Goal: Transaction & Acquisition: Book appointment/travel/reservation

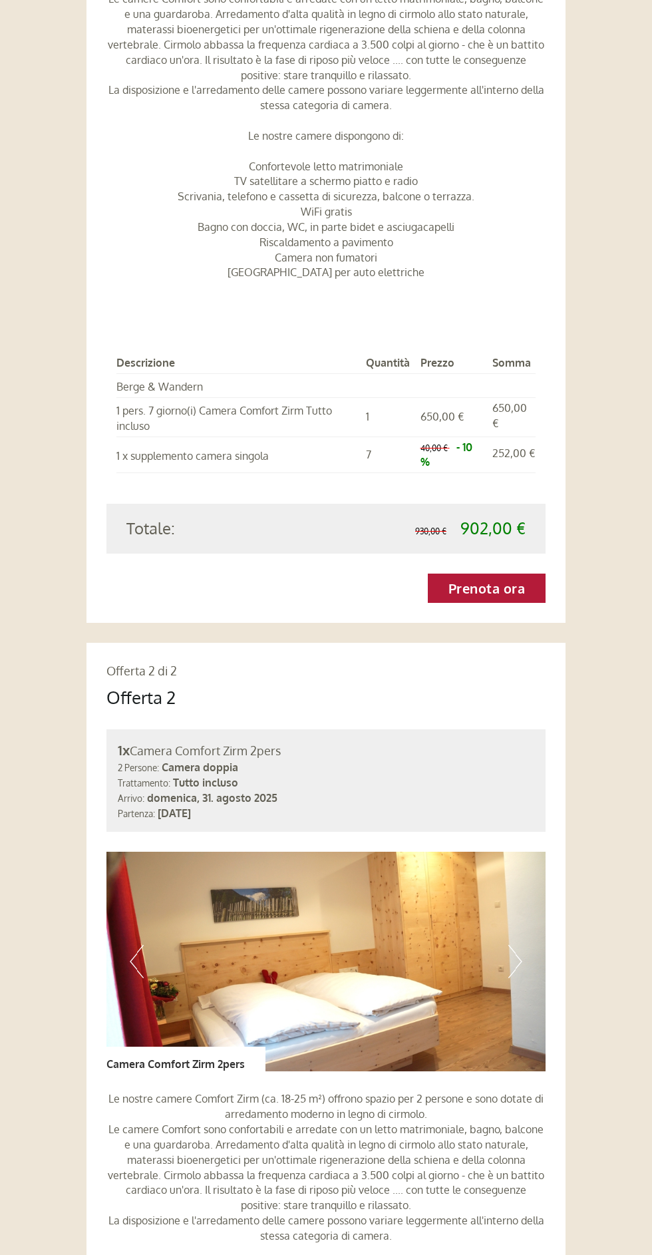
scroll to position [1394, 0]
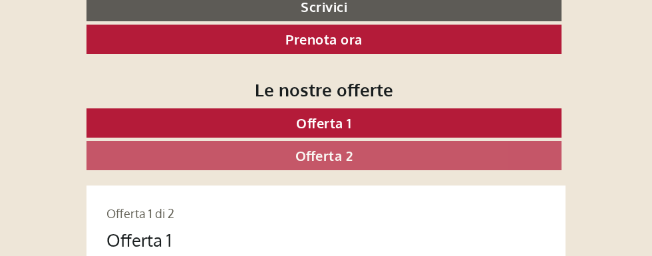
scroll to position [721, 0]
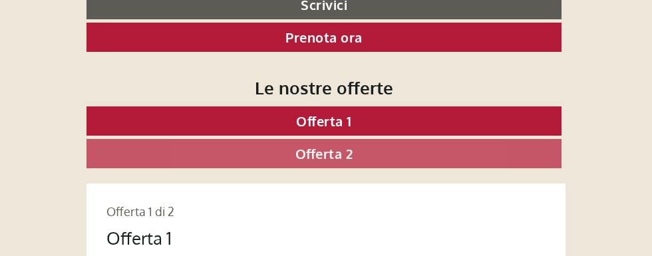
click at [355, 106] on link "Offerta 1" at bounding box center [324, 120] width 475 height 29
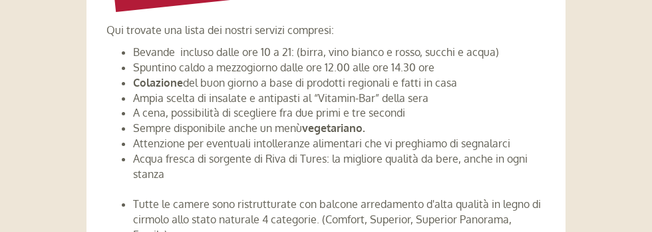
scroll to position [2370, 0]
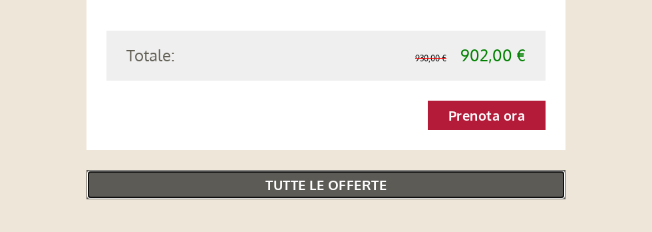
click at [351, 175] on link "TUTTE LE OFFERTE" at bounding box center [326, 184] width 479 height 29
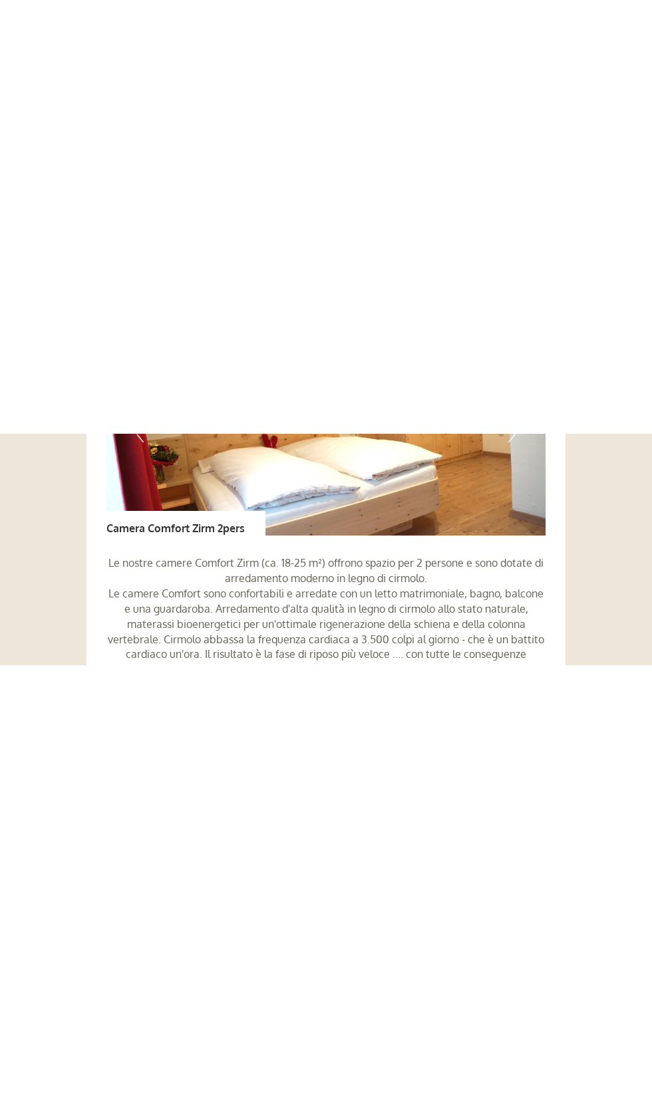
scroll to position [2360, 0]
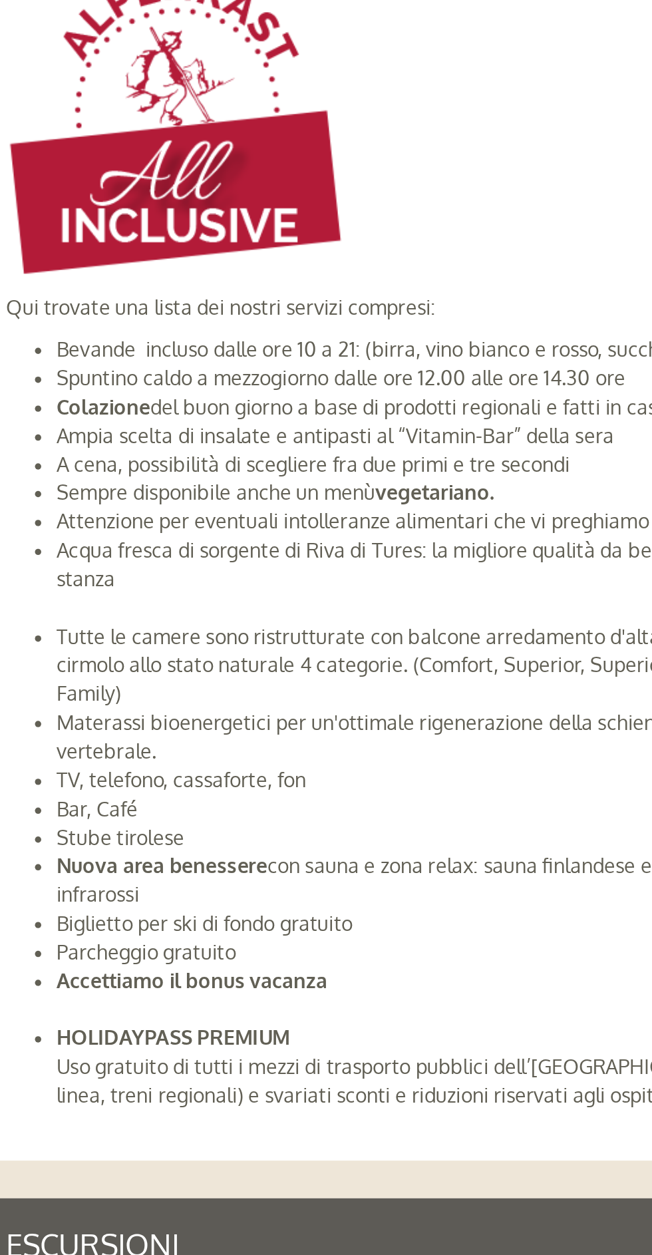
scroll to position [3114, 0]
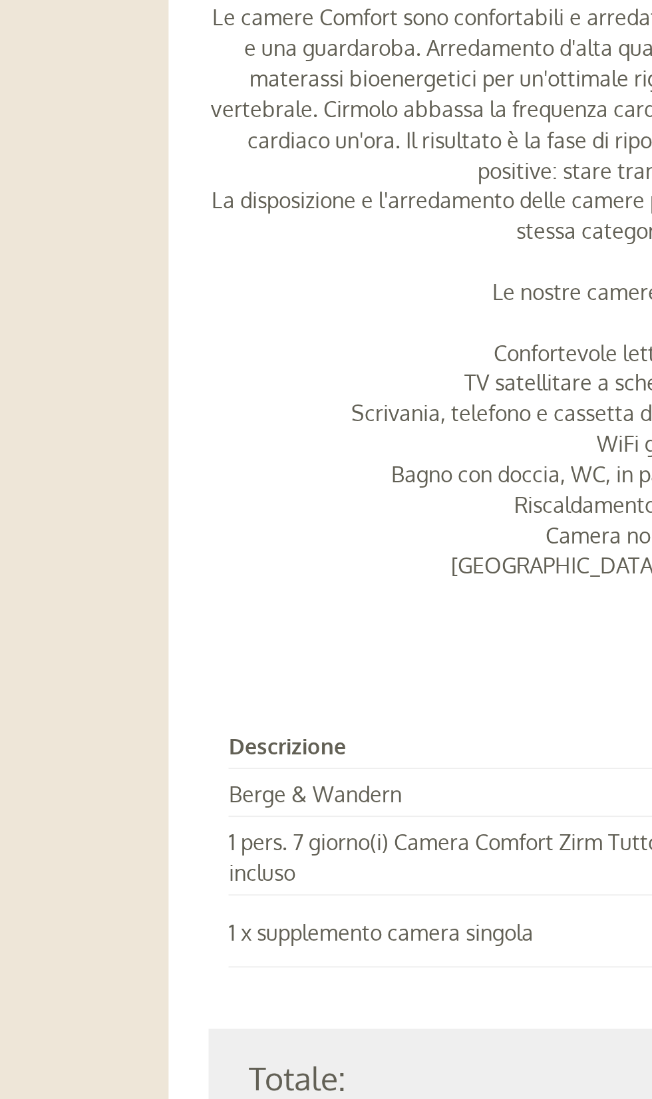
scroll to position [1374, 0]
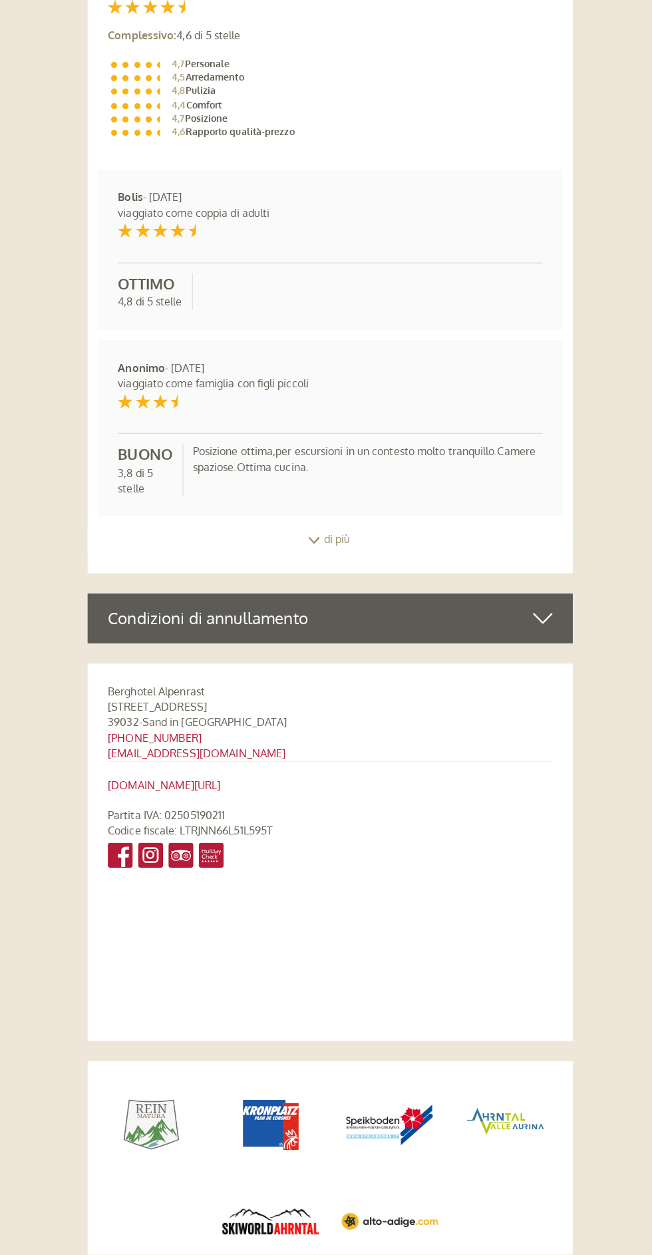
scroll to position [6229, 0]
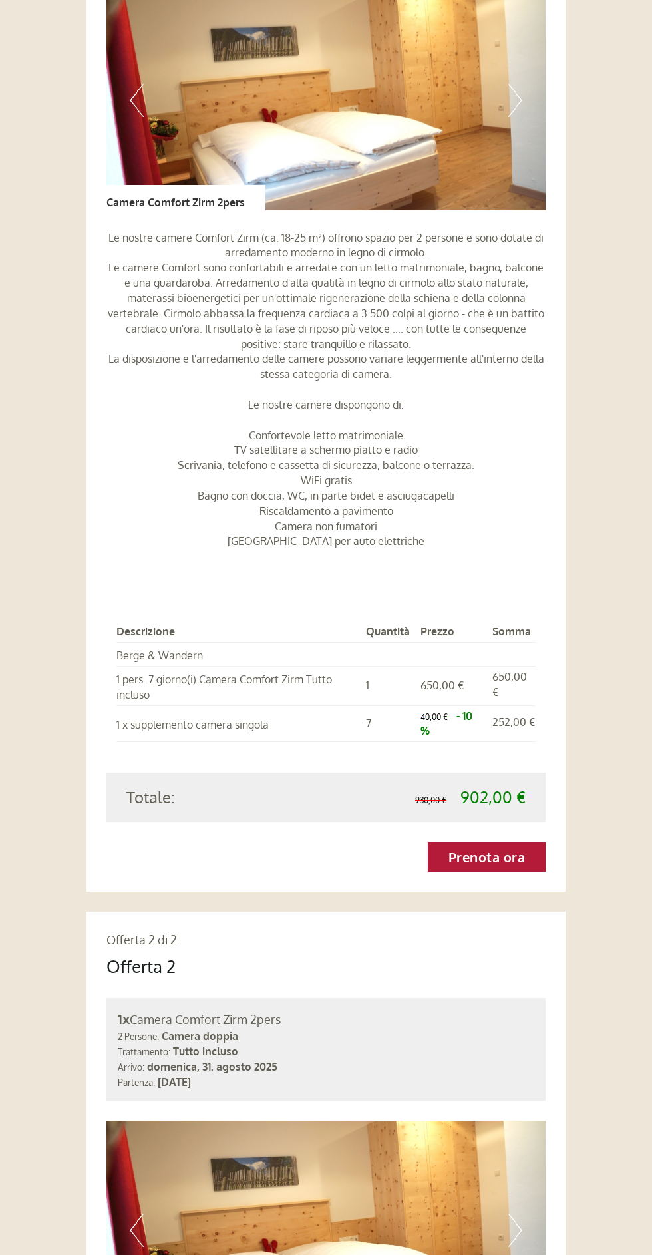
scroll to position [1159, 0]
